Goal: Task Accomplishment & Management: Use online tool/utility

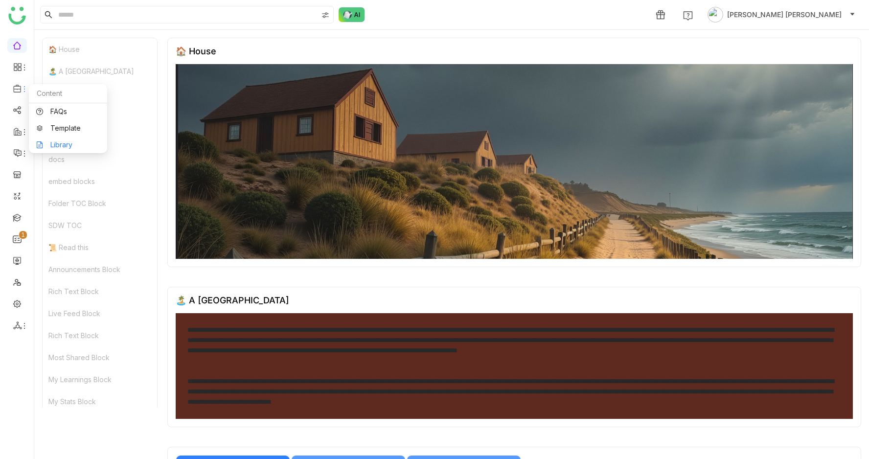
click at [50, 141] on link "Library" at bounding box center [68, 144] width 64 height 7
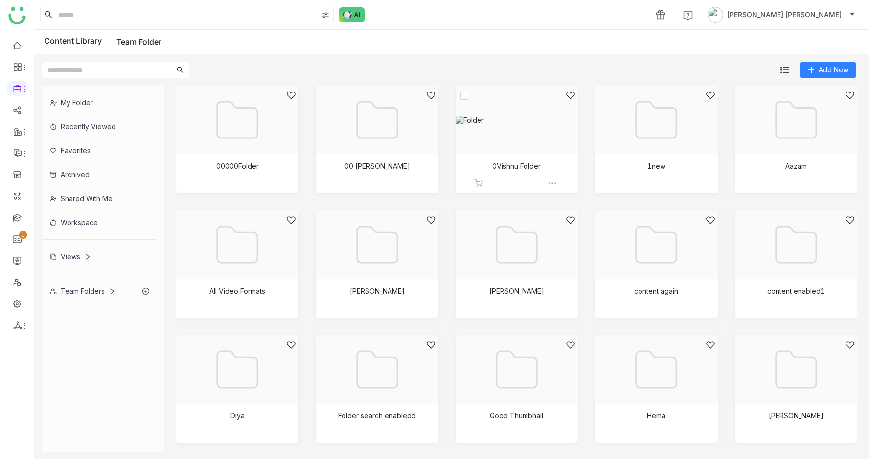
click at [533, 120] on div at bounding box center [513, 132] width 106 height 83
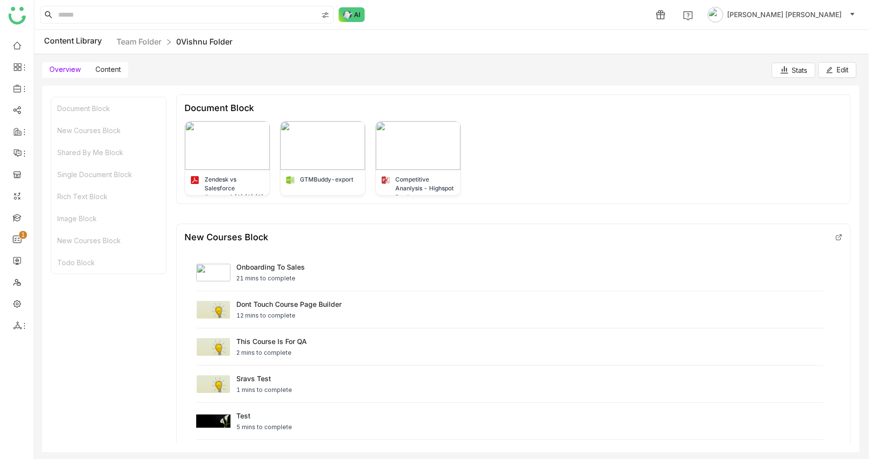
click at [96, 63] on label "Content" at bounding box center [108, 70] width 40 height 16
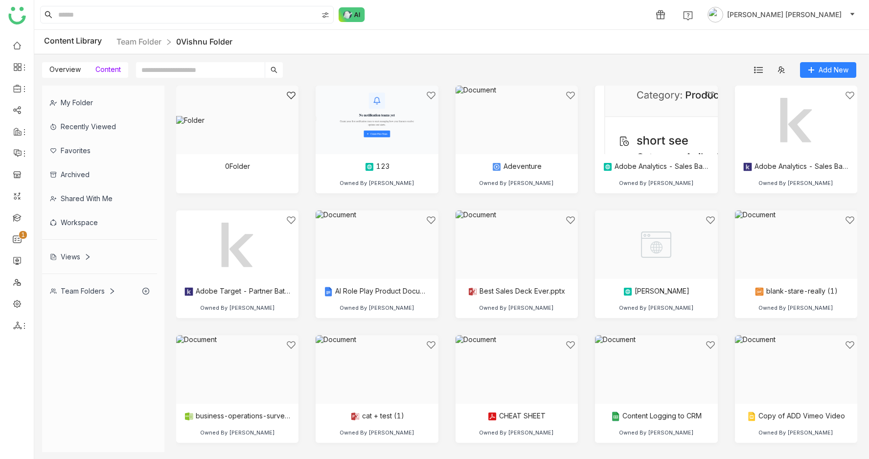
click at [58, 72] on span "Overview" at bounding box center [64, 69] width 31 height 8
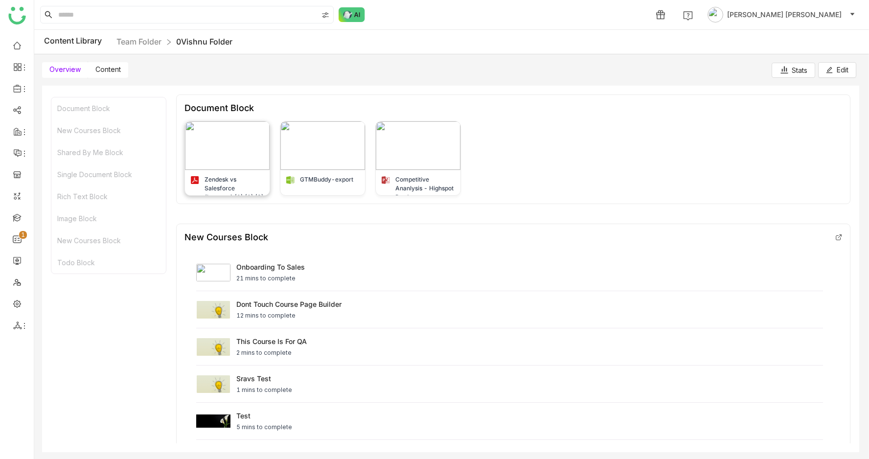
click at [224, 143] on img at bounding box center [227, 145] width 85 height 48
click at [13, 264] on link at bounding box center [17, 260] width 9 height 8
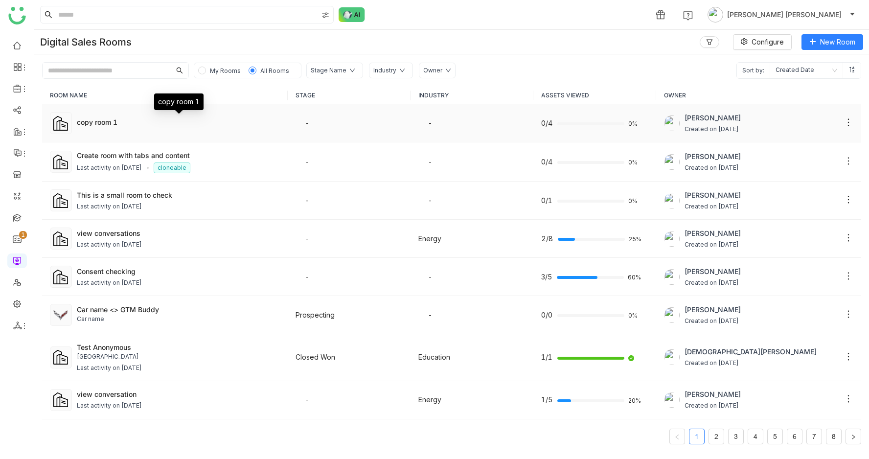
click at [163, 121] on div "copy room 1" at bounding box center [179, 122] width 204 height 10
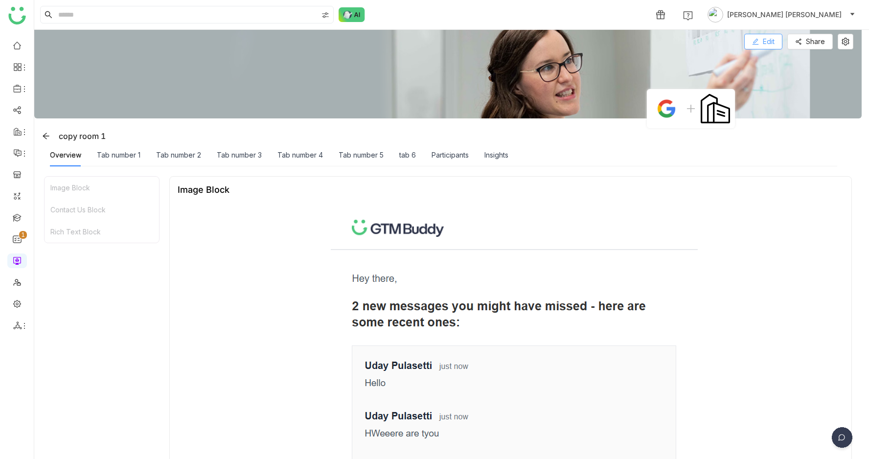
click at [771, 44] on span "Edit" at bounding box center [769, 41] width 12 height 11
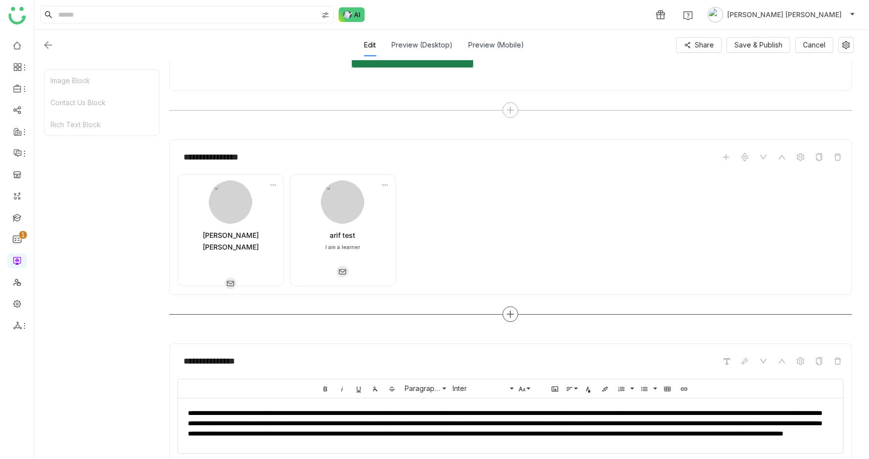
scroll to position [672, 0]
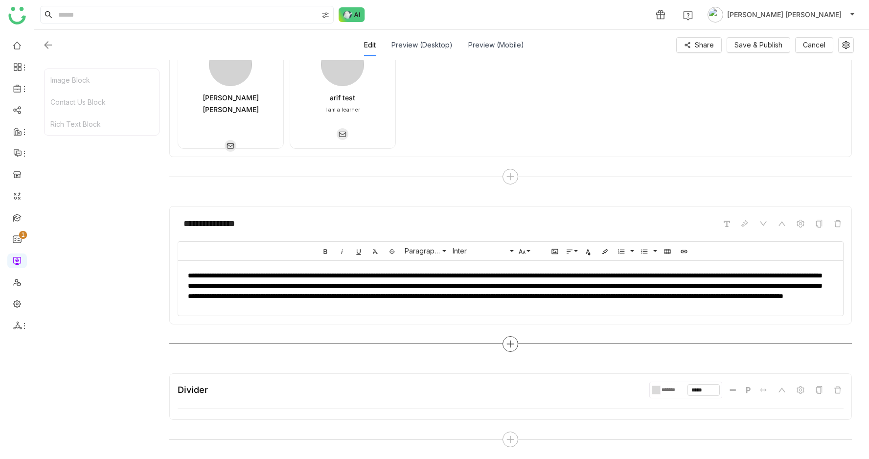
click at [510, 345] on icon at bounding box center [510, 344] width 9 height 9
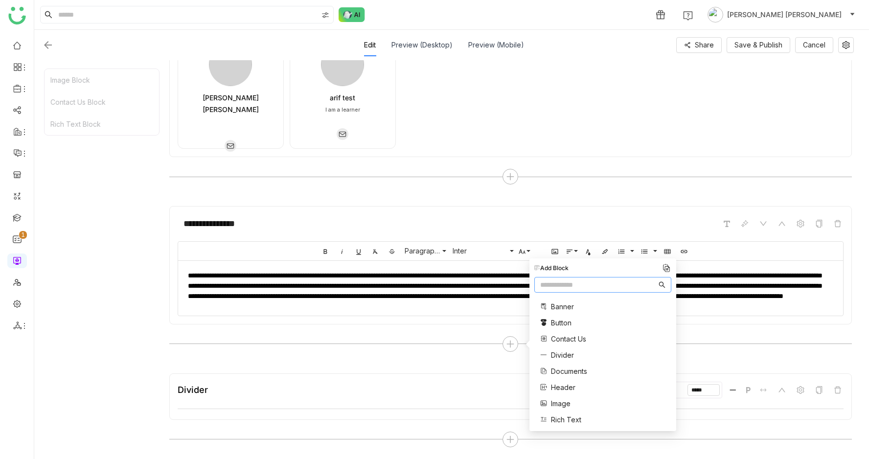
click at [567, 373] on span "Documents" at bounding box center [569, 371] width 36 height 10
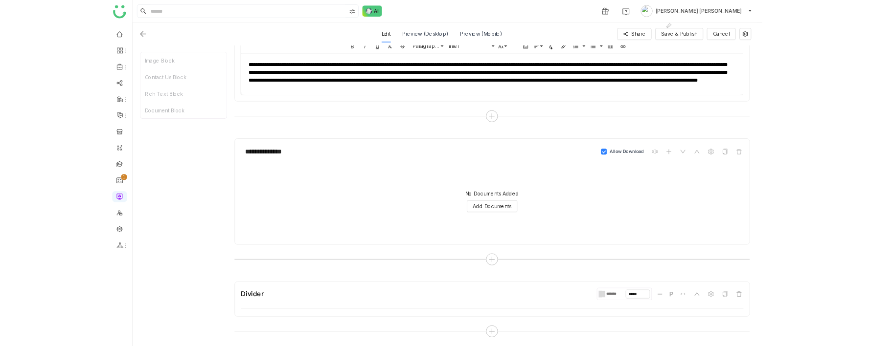
scroll to position [862, 0]
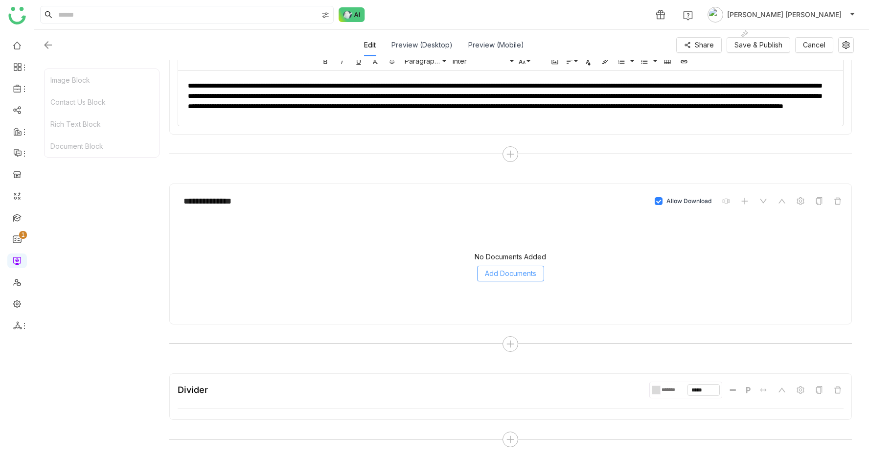
click at [494, 276] on span "Add Documents" at bounding box center [510, 273] width 51 height 11
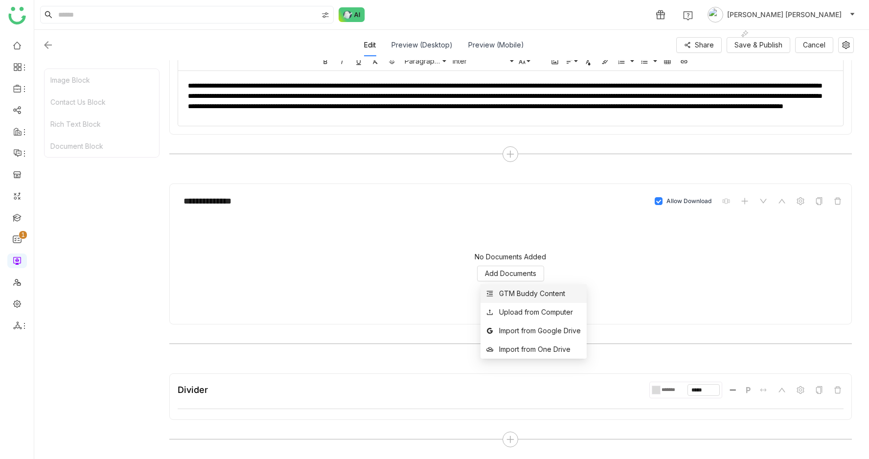
click at [501, 291] on div "GTM Buddy Content" at bounding box center [532, 293] width 66 height 11
